Goal: Information Seeking & Learning: Find specific fact

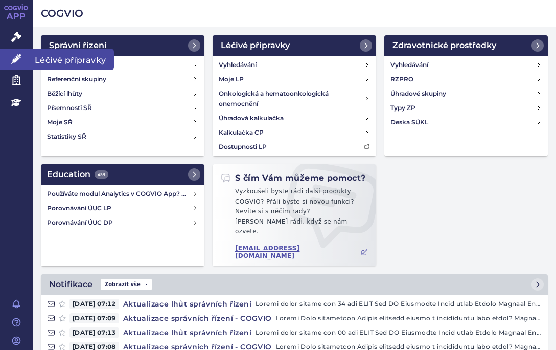
click at [24, 57] on link "Léčivé přípravky" at bounding box center [16, 59] width 33 height 21
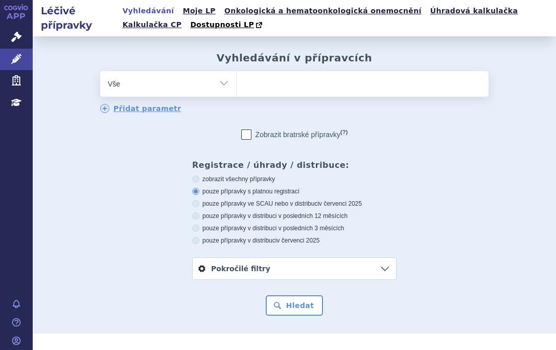
click at [267, 89] on ul at bounding box center [363, 81] width 252 height 21
click at [237, 89] on select at bounding box center [236, 84] width 1 height 26
paste input "[MEDICAL_DATA]"
type input "[MEDICAL_DATA]"
select select "Tepezza"
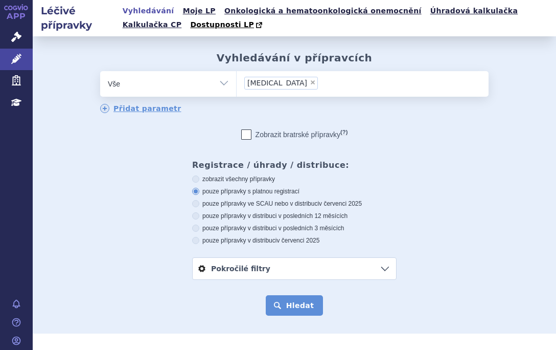
click at [296, 305] on button "Hledat" at bounding box center [295, 305] width 58 height 20
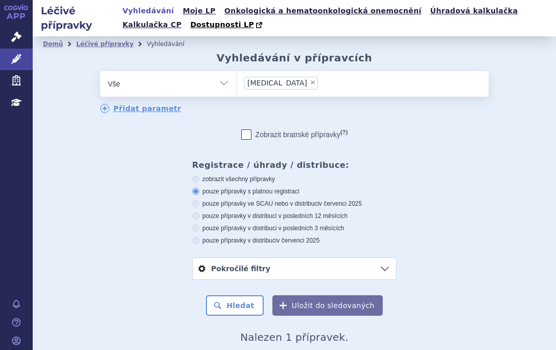
scroll to position [139, 0]
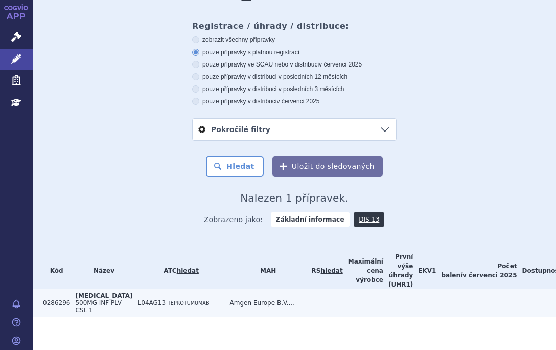
click at [153, 291] on td "L04AG13 TEPROTUMUMAB" at bounding box center [179, 303] width 92 height 28
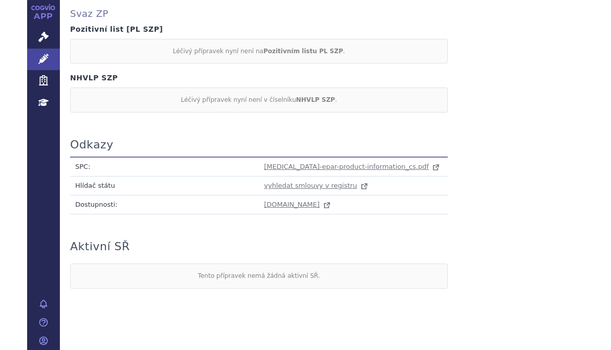
scroll to position [573, 0]
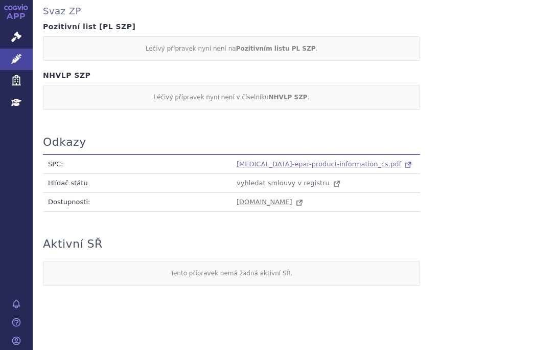
click at [289, 160] on span "[MEDICAL_DATA]-epar-product-information_cs.pdf" at bounding box center [319, 164] width 165 height 8
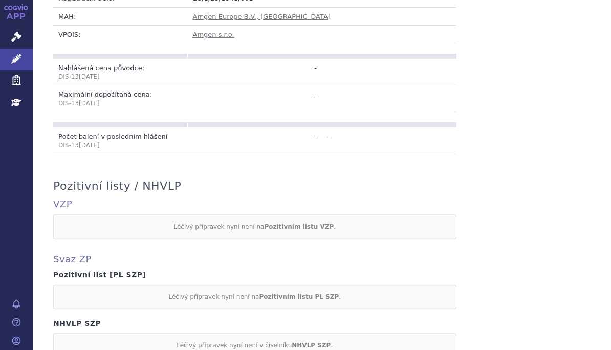
scroll to position [303, 0]
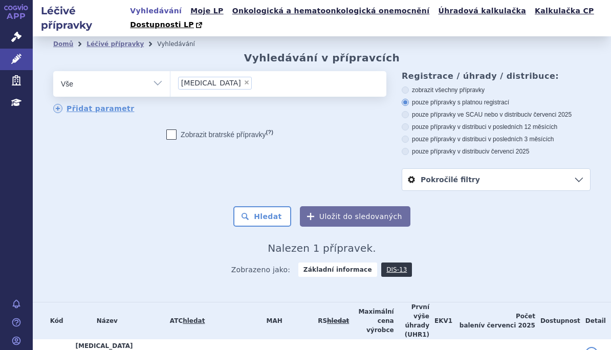
scroll to position [20, 0]
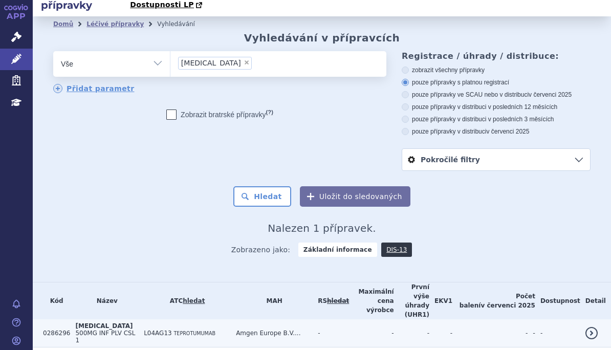
click at [174, 330] on span "TEPROTUMUMAB" at bounding box center [195, 333] width 42 height 6
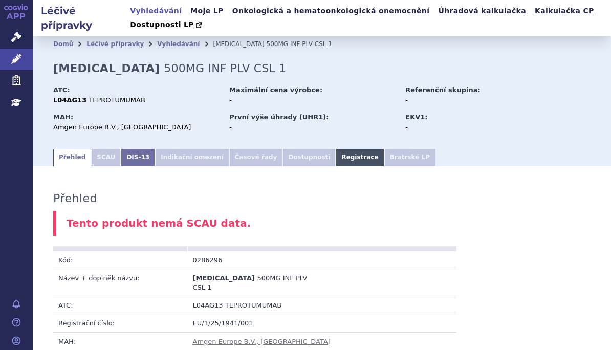
click at [335, 149] on link "Registrace" at bounding box center [359, 157] width 48 height 17
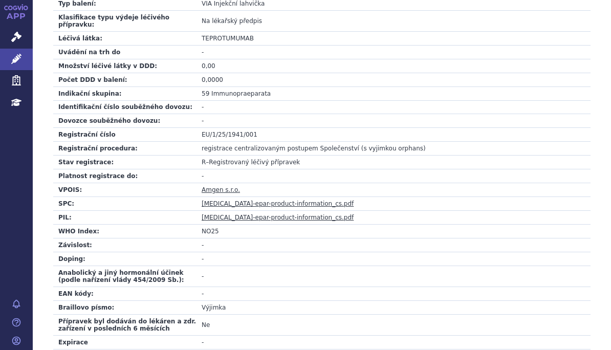
scroll to position [333, 0]
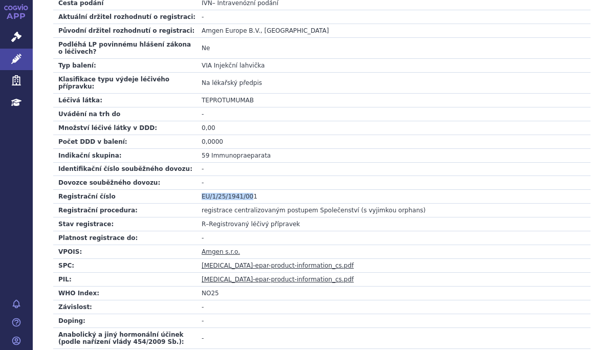
drag, startPoint x: 248, startPoint y: 175, endPoint x: 188, endPoint y: 174, distance: 59.3
click at [188, 190] on tr "Registrační číslo EU/1/25/1941/001" at bounding box center [321, 197] width 537 height 14
drag, startPoint x: 252, startPoint y: 176, endPoint x: 201, endPoint y: 175, distance: 51.2
click at [201, 190] on td "EU/1/25/1941/001" at bounding box center [393, 197] width 394 height 14
copy td "EU/1/25/1941/001"
